Goal: Register for event/course

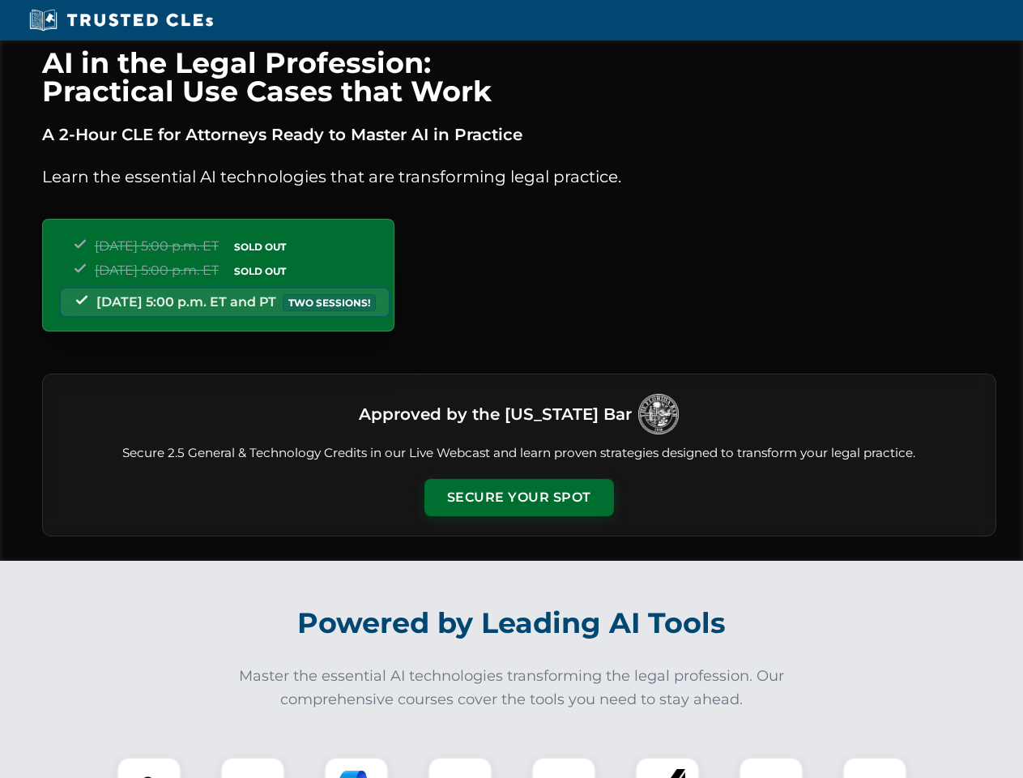
click at [518, 497] on button "Secure Your Spot" at bounding box center [519, 497] width 190 height 37
click at [149, 767] on img at bounding box center [149, 788] width 47 height 47
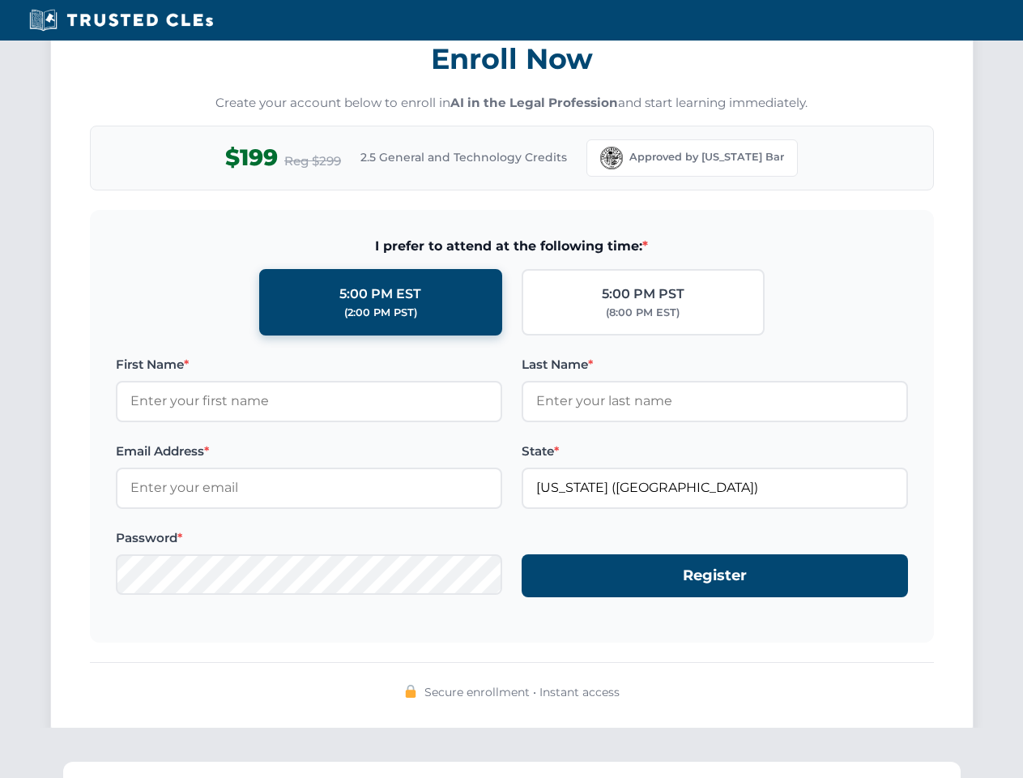
scroll to position [1590, 0]
